Goal: Task Accomplishment & Management: Manage account settings

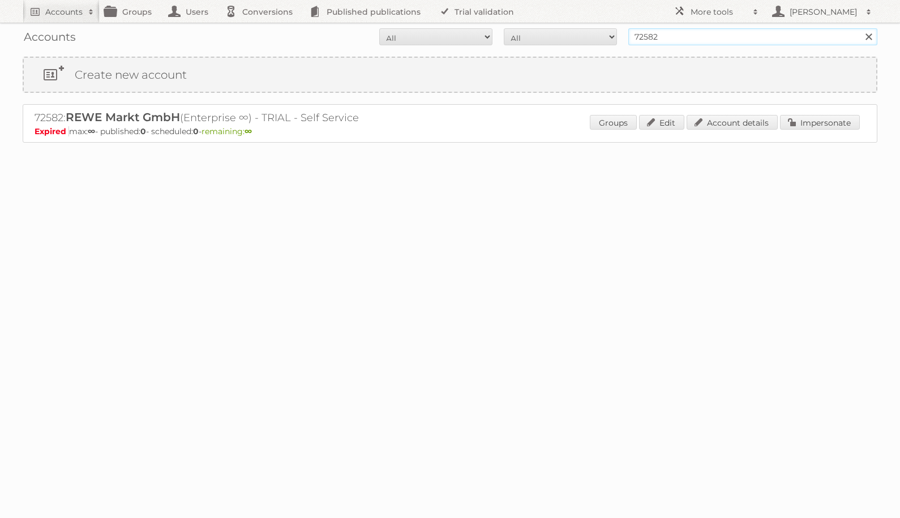
click at [670, 37] on input "72582" at bounding box center [752, 36] width 249 height 17
type input "factor"
click at [859, 28] on input "Search" at bounding box center [867, 36] width 17 height 17
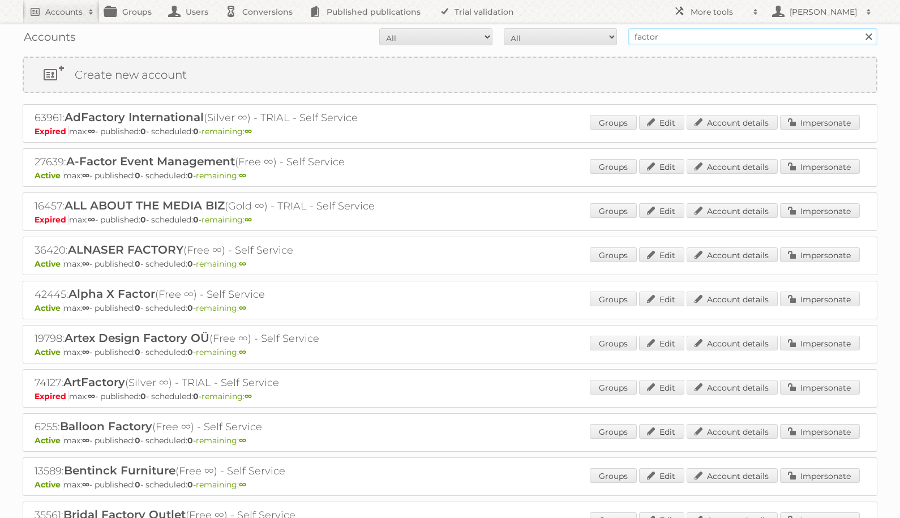
click at [679, 33] on input "factor" at bounding box center [752, 36] width 249 height 17
type input "Factor Eleven GmbH"
click at [859, 28] on input "Search" at bounding box center [867, 36] width 17 height 17
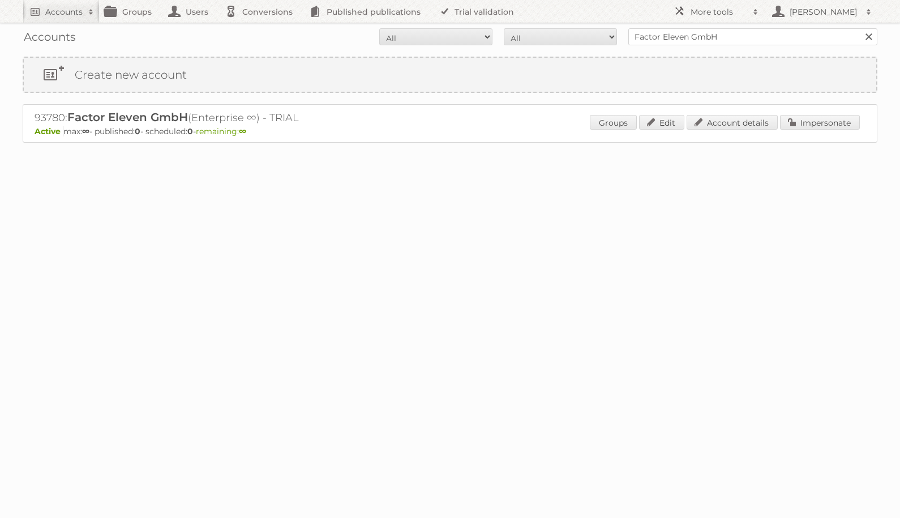
drag, startPoint x: 33, startPoint y: 118, endPoint x: 192, endPoint y: 119, distance: 159.5
click at [193, 121] on div "93780: Factor Eleven GmbH (Enterprise ∞) - TRIAL Active max: ∞ - published: 0 -…" at bounding box center [450, 123] width 854 height 38
copy h2 "93780: Factor Eleven GmbH"
click at [682, 37] on input "72582" at bounding box center [752, 36] width 249 height 17
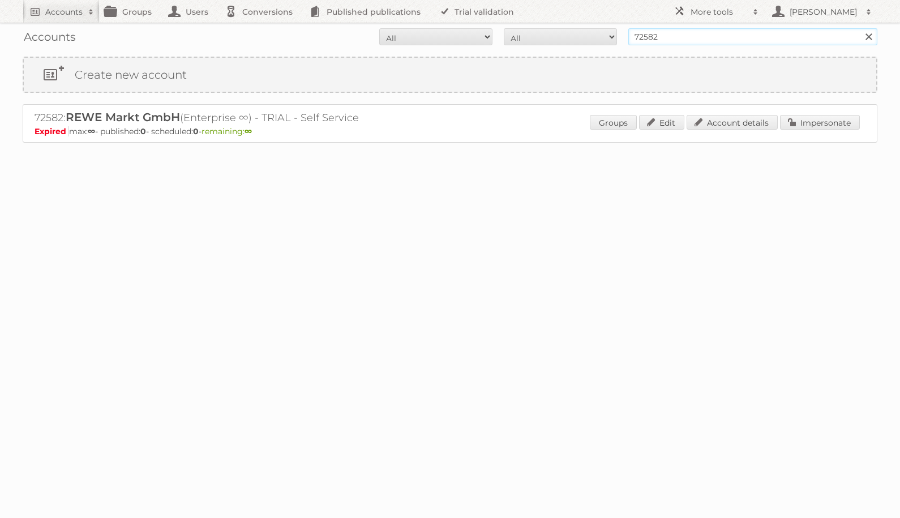
click at [682, 37] on input "72582" at bounding box center [752, 36] width 249 height 17
type input "factor 11"
click at [859, 28] on input "Search" at bounding box center [867, 36] width 17 height 17
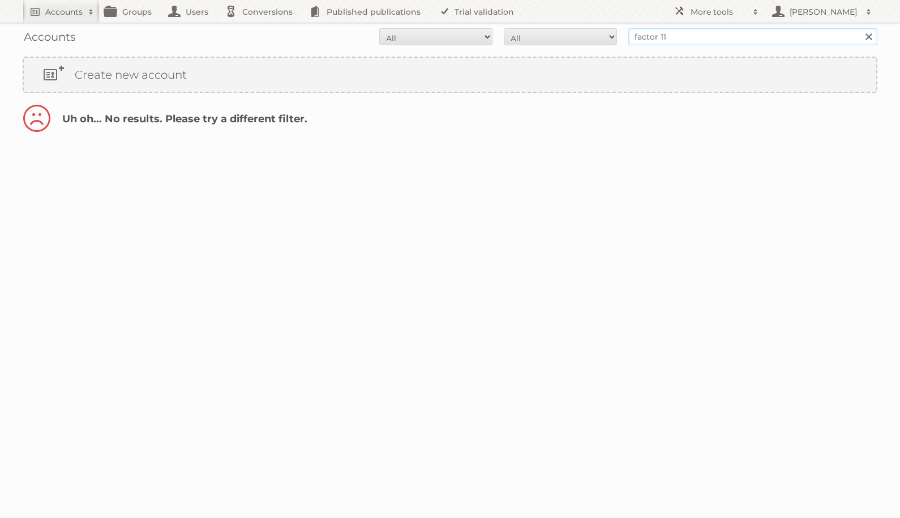
click at [670, 37] on input "factor 11" at bounding box center [752, 36] width 249 height 17
type input "Factor Eleven GmbH"
click at [859, 28] on input "Search" at bounding box center [867, 36] width 17 height 17
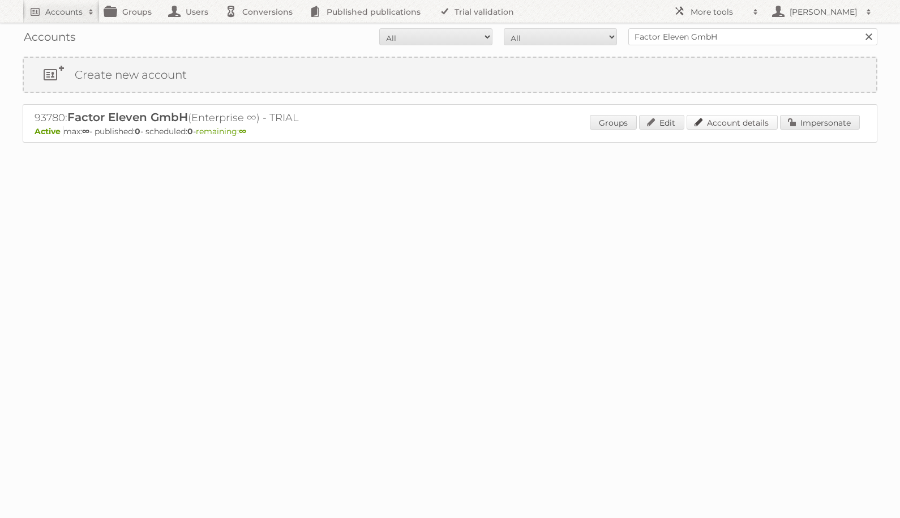
click at [721, 125] on link "Account details" at bounding box center [731, 122] width 91 height 15
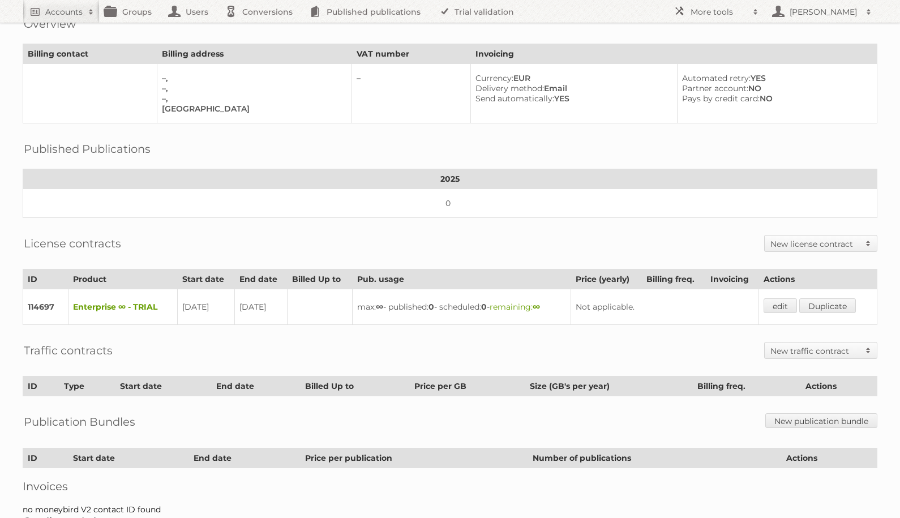
scroll to position [116, 0]
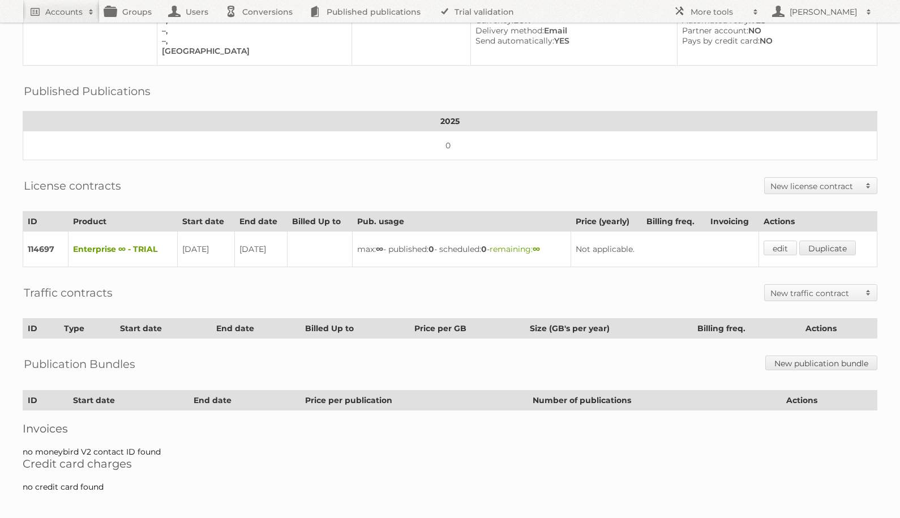
click at [782, 243] on link "edit" at bounding box center [779, 247] width 33 height 15
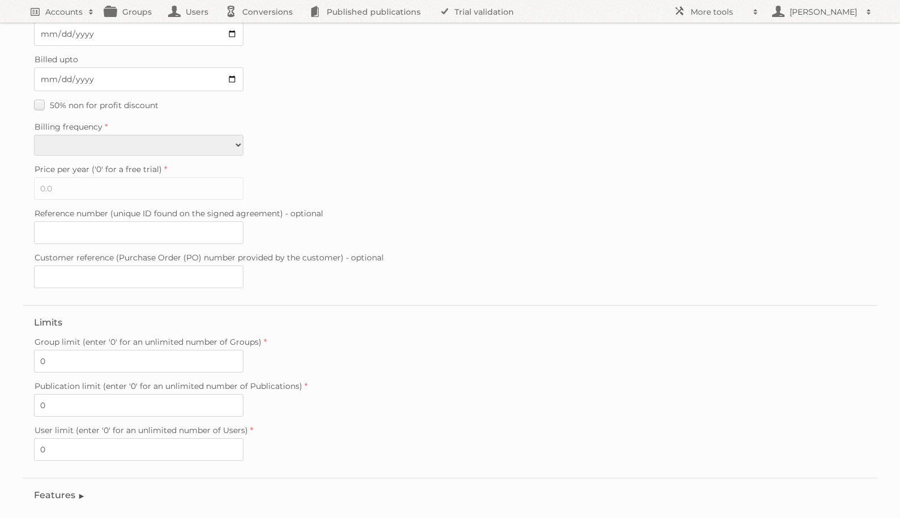
scroll to position [229, 0]
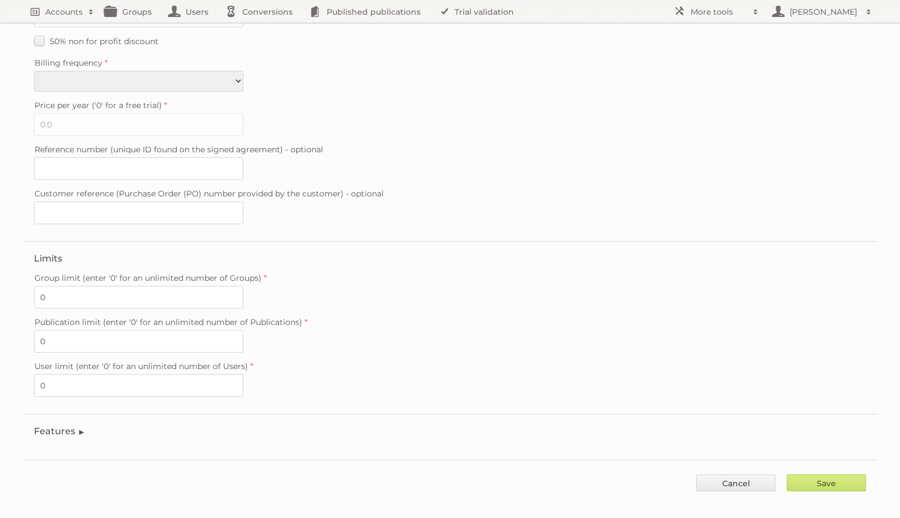
click at [38, 425] on legend "Features" at bounding box center [59, 430] width 51 height 11
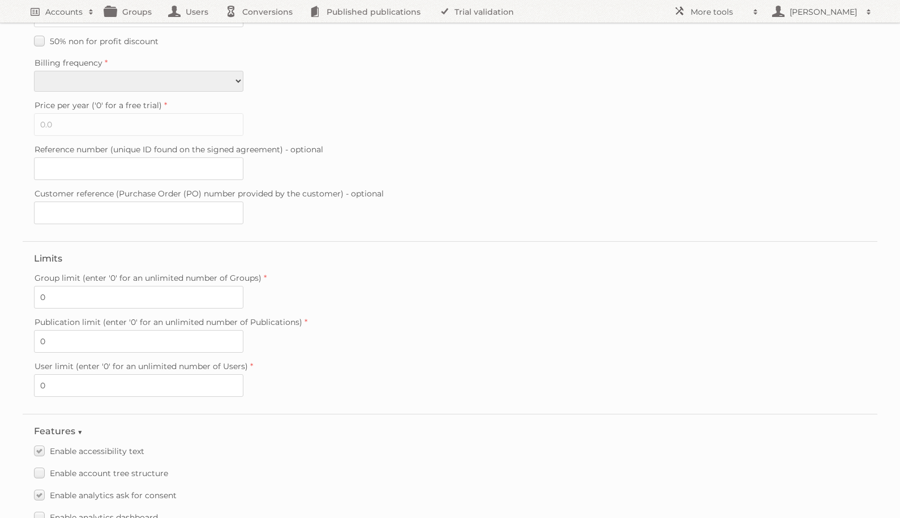
scroll to position [764, 0]
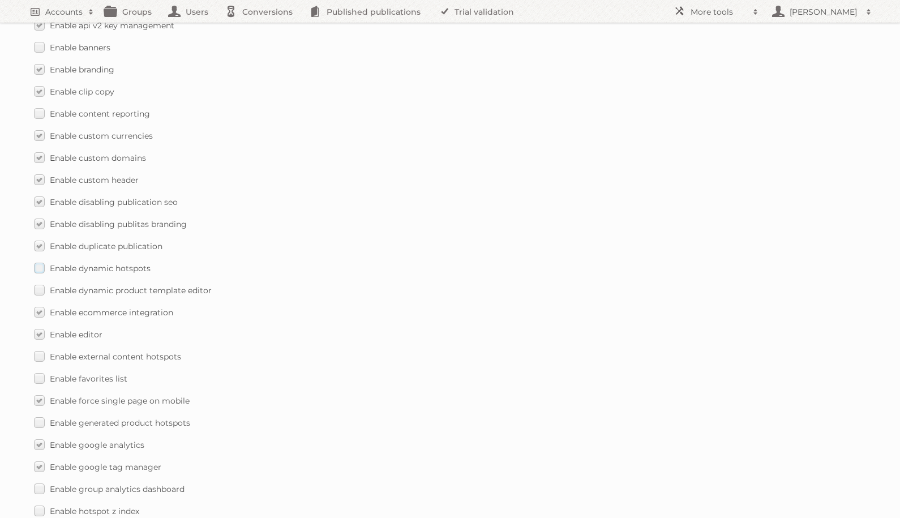
click at [38, 260] on label "Enable dynamic hotspots" at bounding box center [92, 268] width 117 height 16
click at [0, 0] on input "Enable dynamic hotspots" at bounding box center [0, 0] width 0 height 0
click at [45, 282] on label "Enable dynamic product template editor" at bounding box center [123, 290] width 178 height 16
click at [0, 0] on input "Enable dynamic product template editor" at bounding box center [0, 0] width 0 height 0
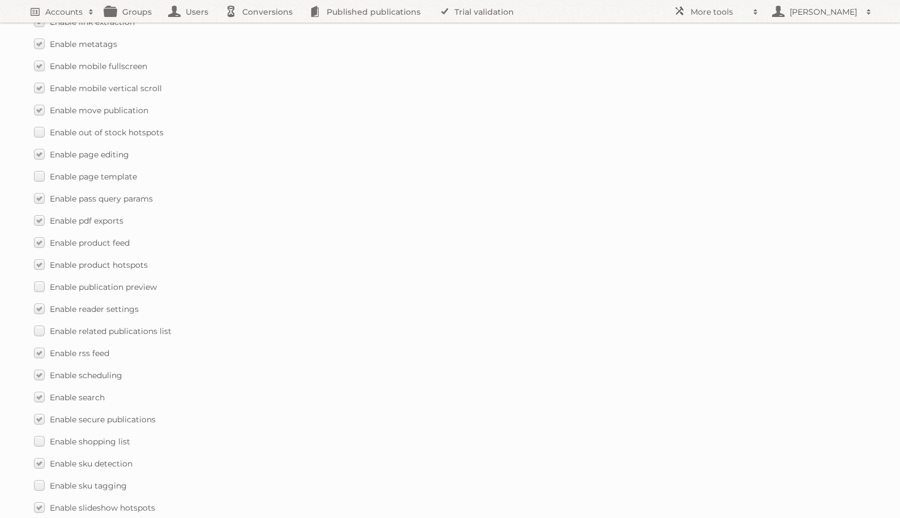
scroll to position [1575, 0]
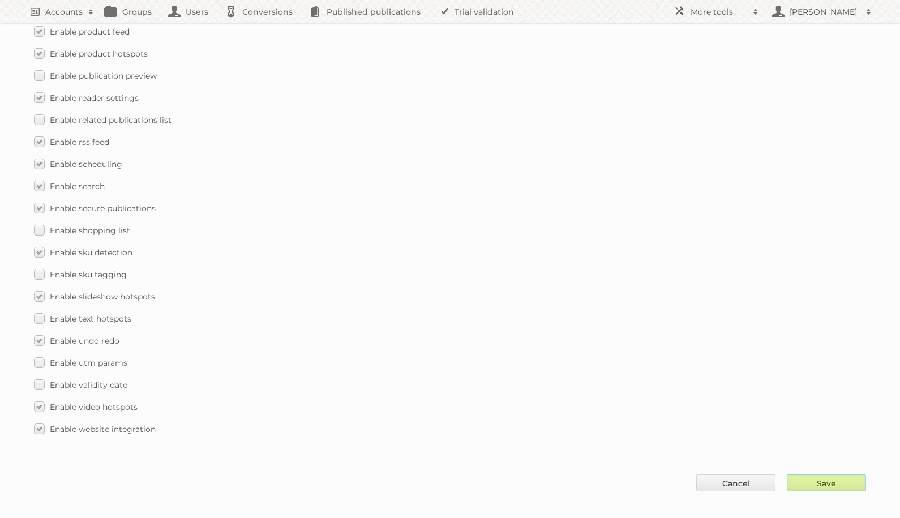
click at [819, 476] on input "Save" at bounding box center [825, 482] width 79 height 17
type input "..."
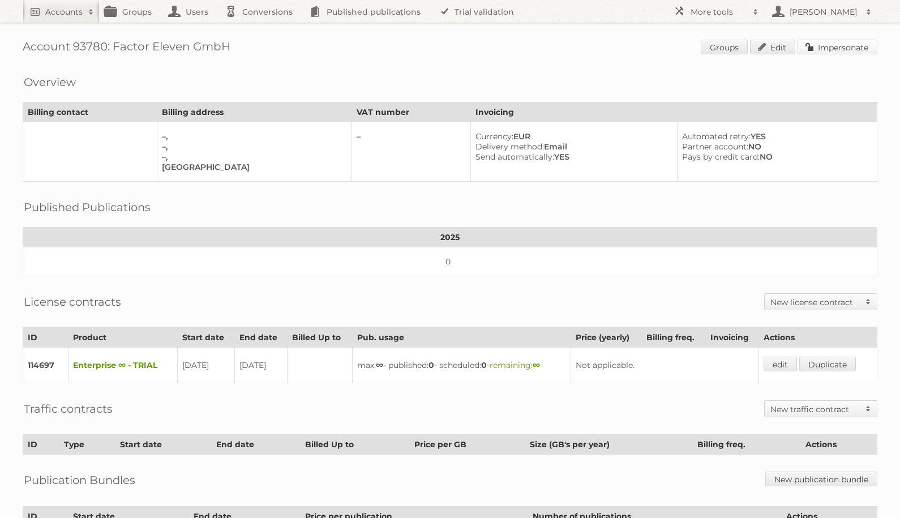
click at [841, 50] on link "Impersonate" at bounding box center [837, 47] width 80 height 15
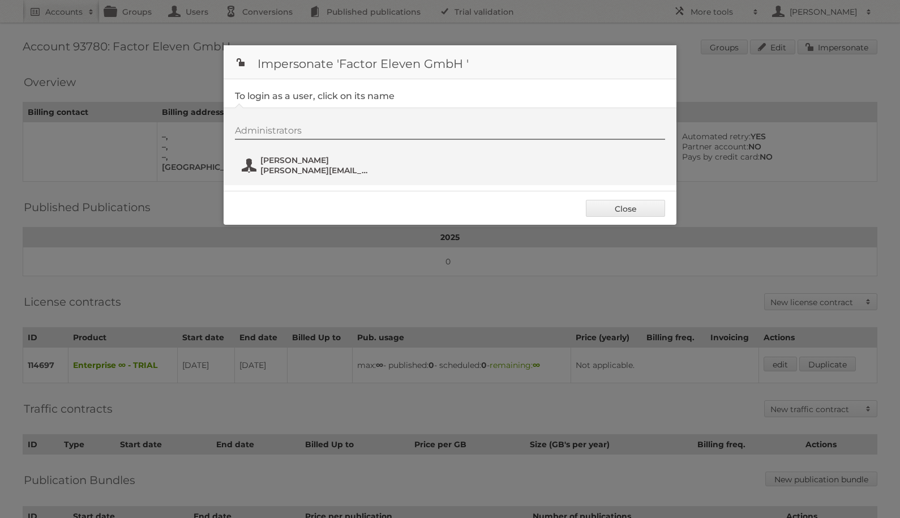
click at [313, 161] on span "[PERSON_NAME]" at bounding box center [315, 160] width 110 height 10
